Goal: Find specific page/section: Find specific page/section

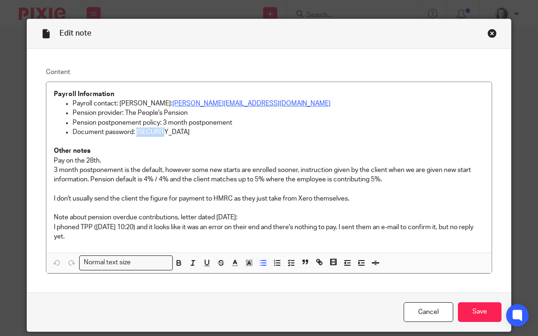
click at [490, 35] on div "Close this dialog window" at bounding box center [491, 33] width 9 height 9
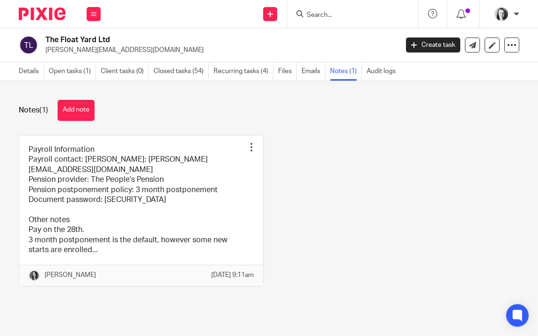
click at [346, 17] on input "Search" at bounding box center [348, 15] width 84 height 8
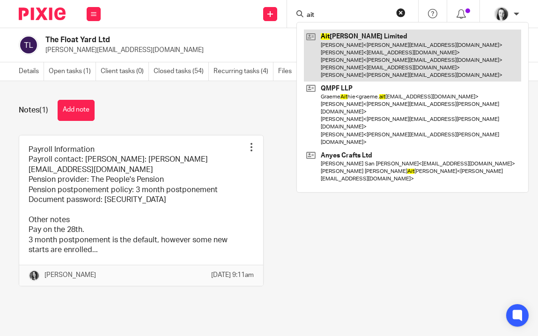
type input "ait"
click at [352, 38] on link at bounding box center [412, 55] width 217 height 52
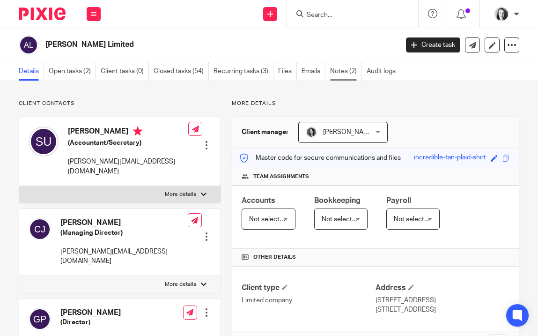
click at [341, 75] on link "Notes (2)" at bounding box center [346, 71] width 32 height 18
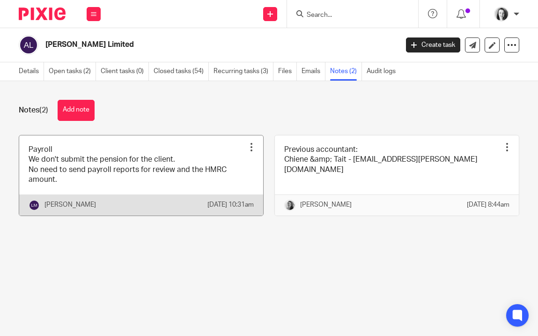
click at [213, 173] on link at bounding box center [141, 175] width 244 height 80
